Goal: Check status: Check status

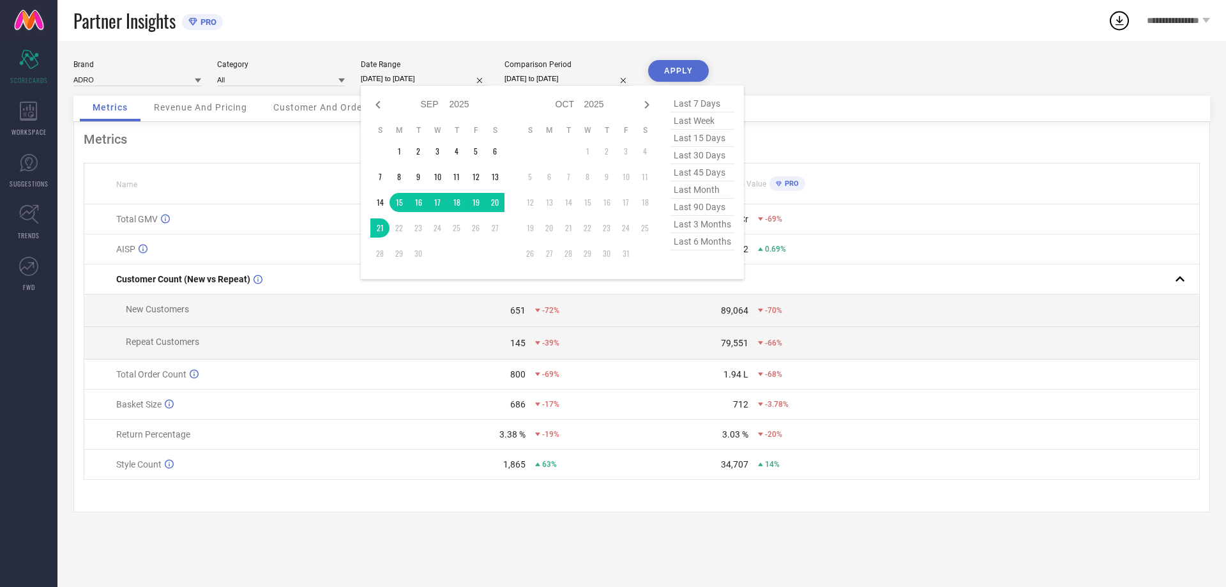
select select "8"
select select "2025"
select select "9"
select select "2025"
click at [480, 42] on div "Brand ADRO Category All Date Range [DATE] to [DATE] Jan Feb Mar Apr May Jun [DA…" at bounding box center [641, 314] width 1169 height 546
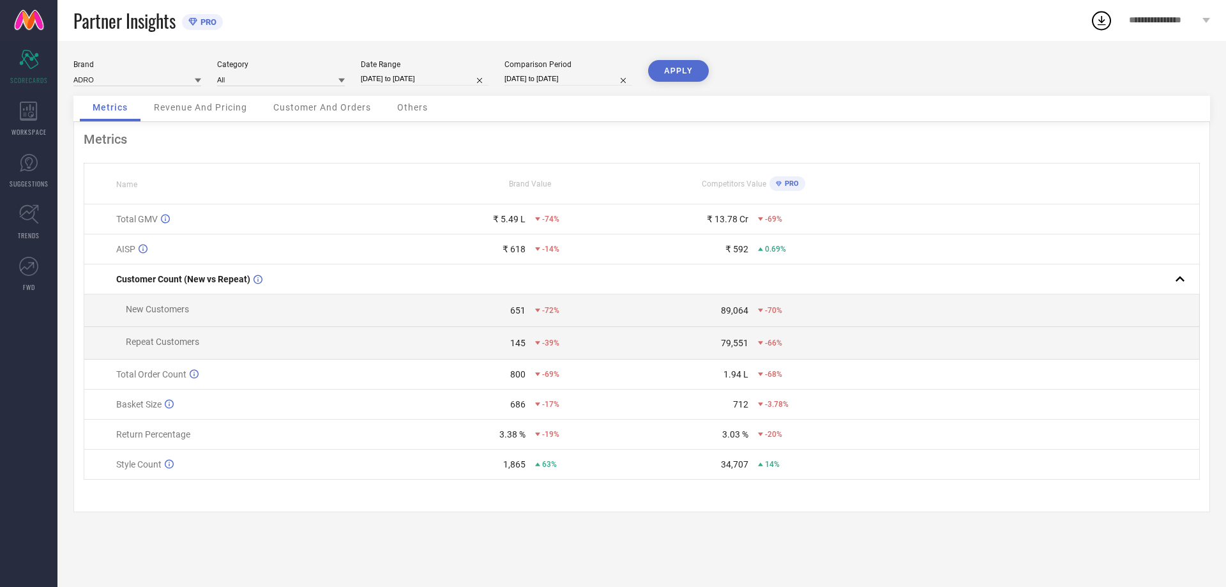
click at [423, 73] on input "[DATE] to [DATE]" at bounding box center [425, 78] width 128 height 13
select select "8"
select select "2025"
select select "9"
select select "2025"
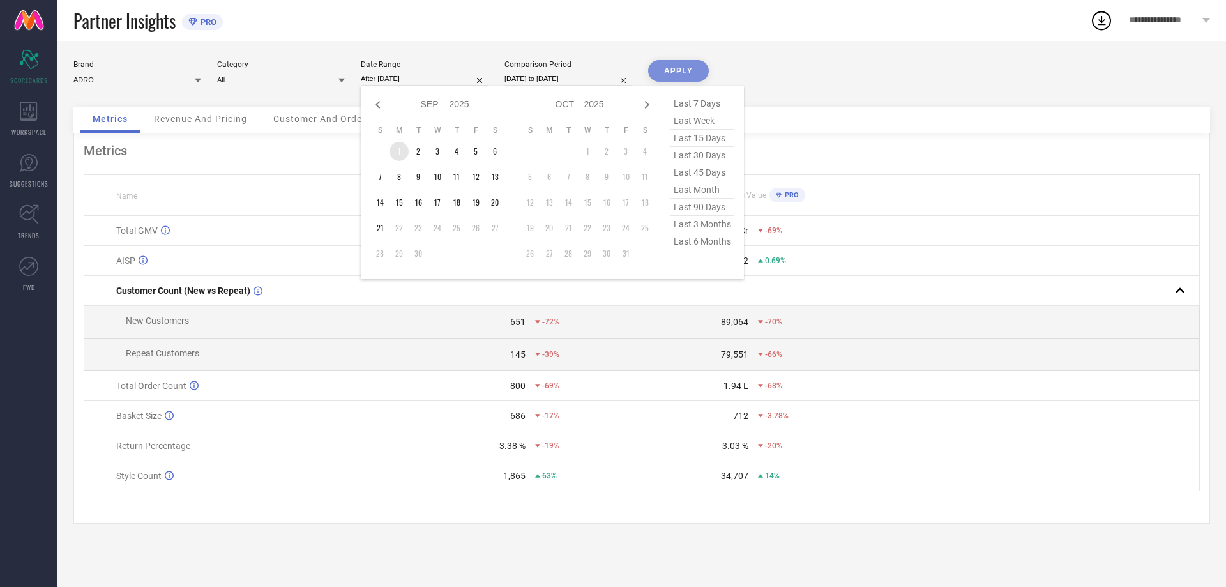
click at [403, 148] on td "1" at bounding box center [399, 151] width 19 height 19
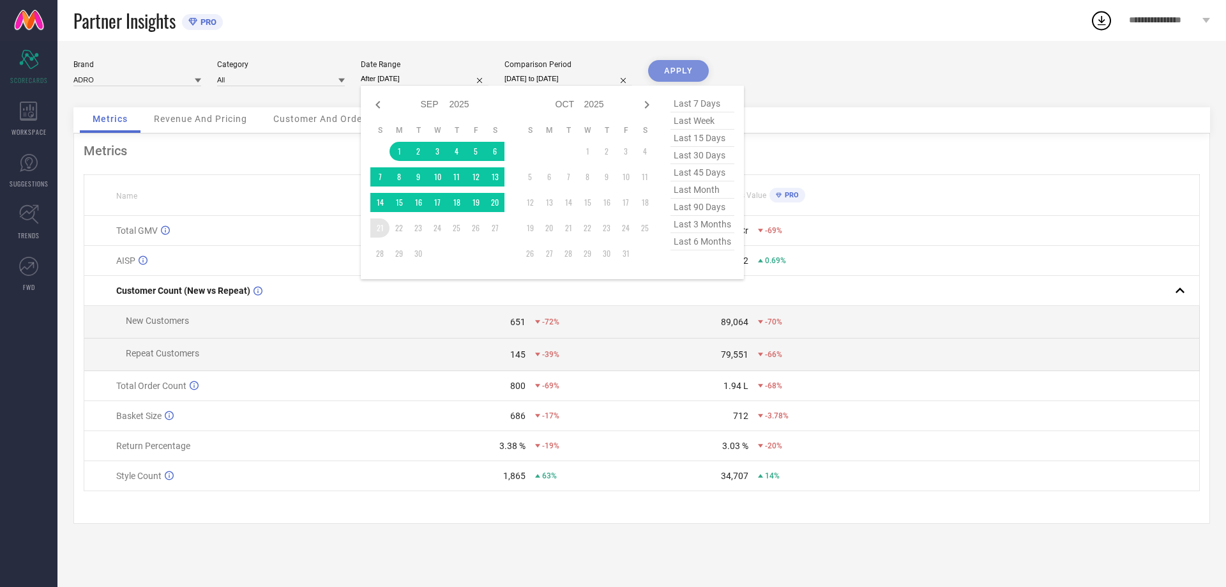
type input "[DATE] to [DATE]"
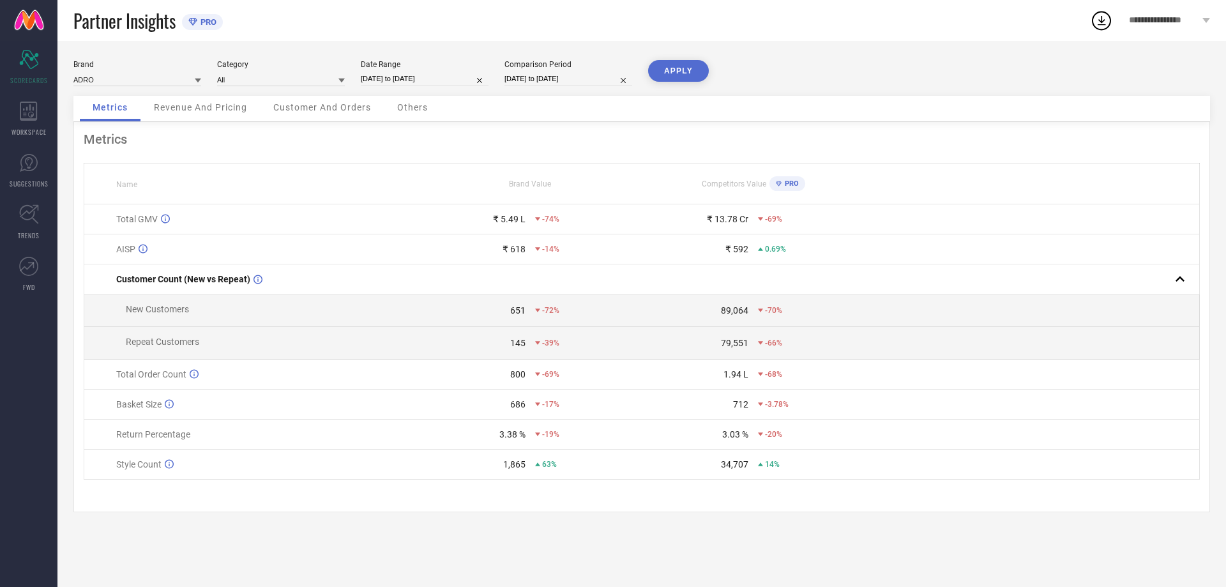
click at [668, 71] on button "APPLY" at bounding box center [678, 71] width 61 height 22
